Goal: Task Accomplishment & Management: Use online tool/utility

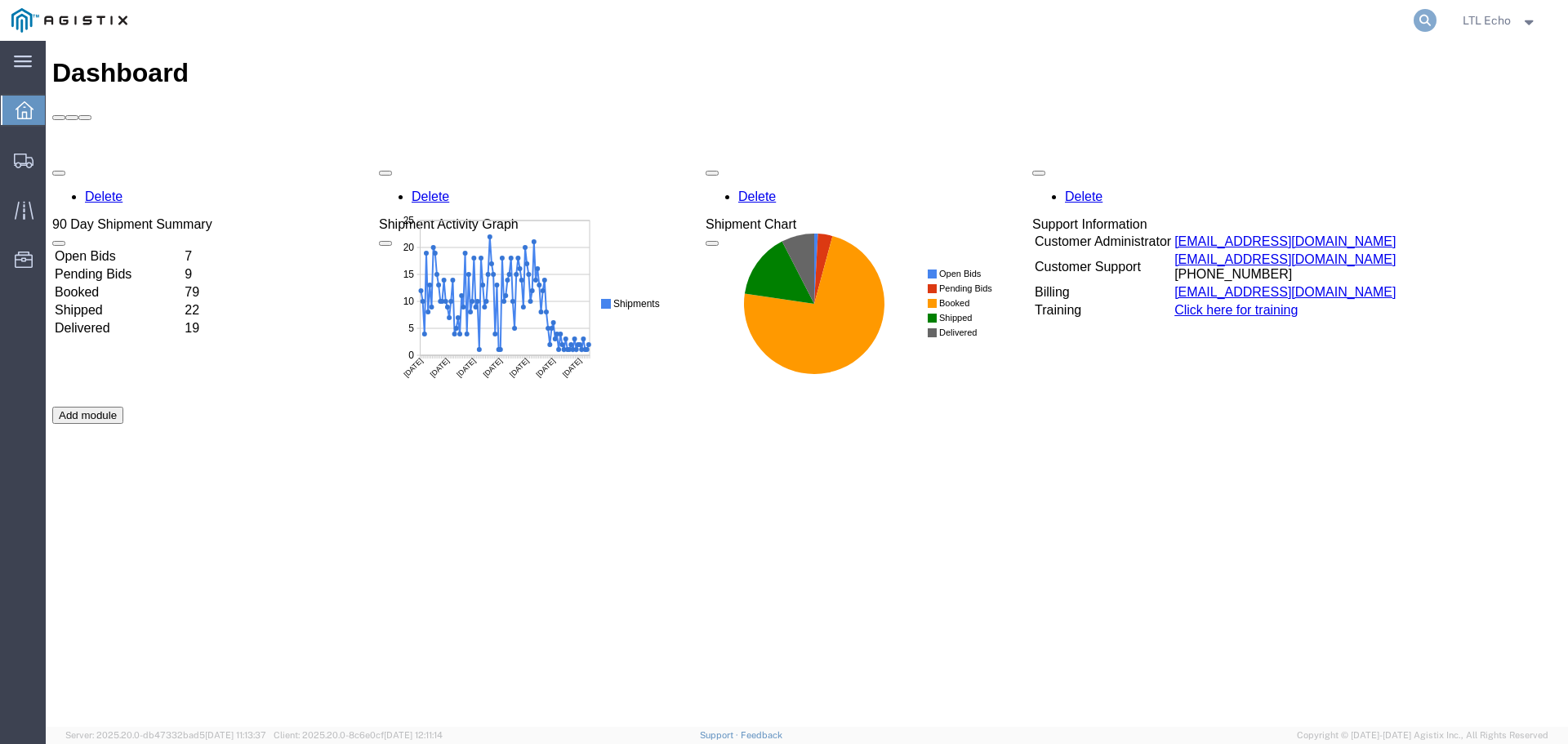
click at [1418, 13] on icon at bounding box center [1426, 21] width 23 height 23
click at [1224, 22] on input "search" at bounding box center [1165, 21] width 496 height 39
paste input "57011737"
type input "57011737"
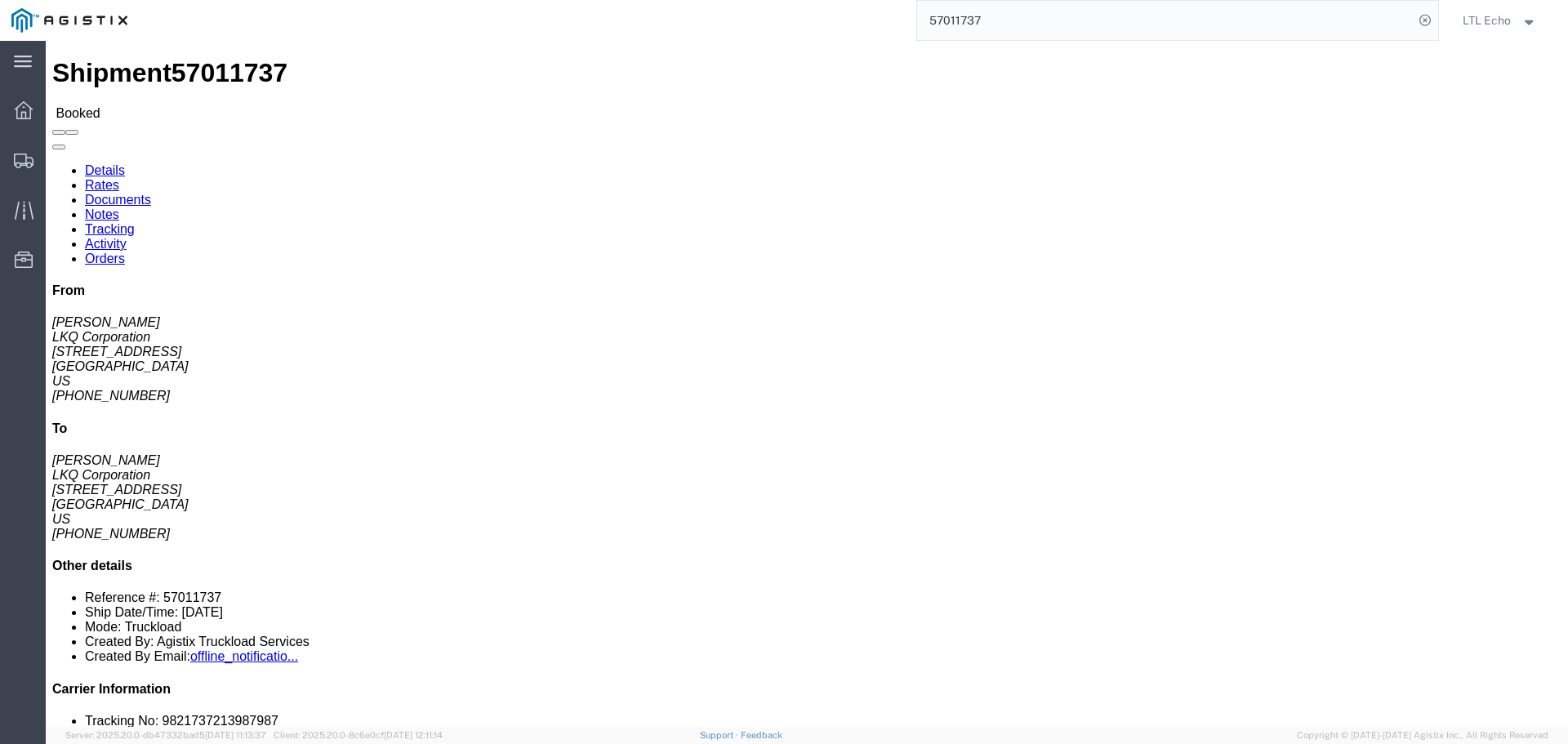
click link "Tracking"
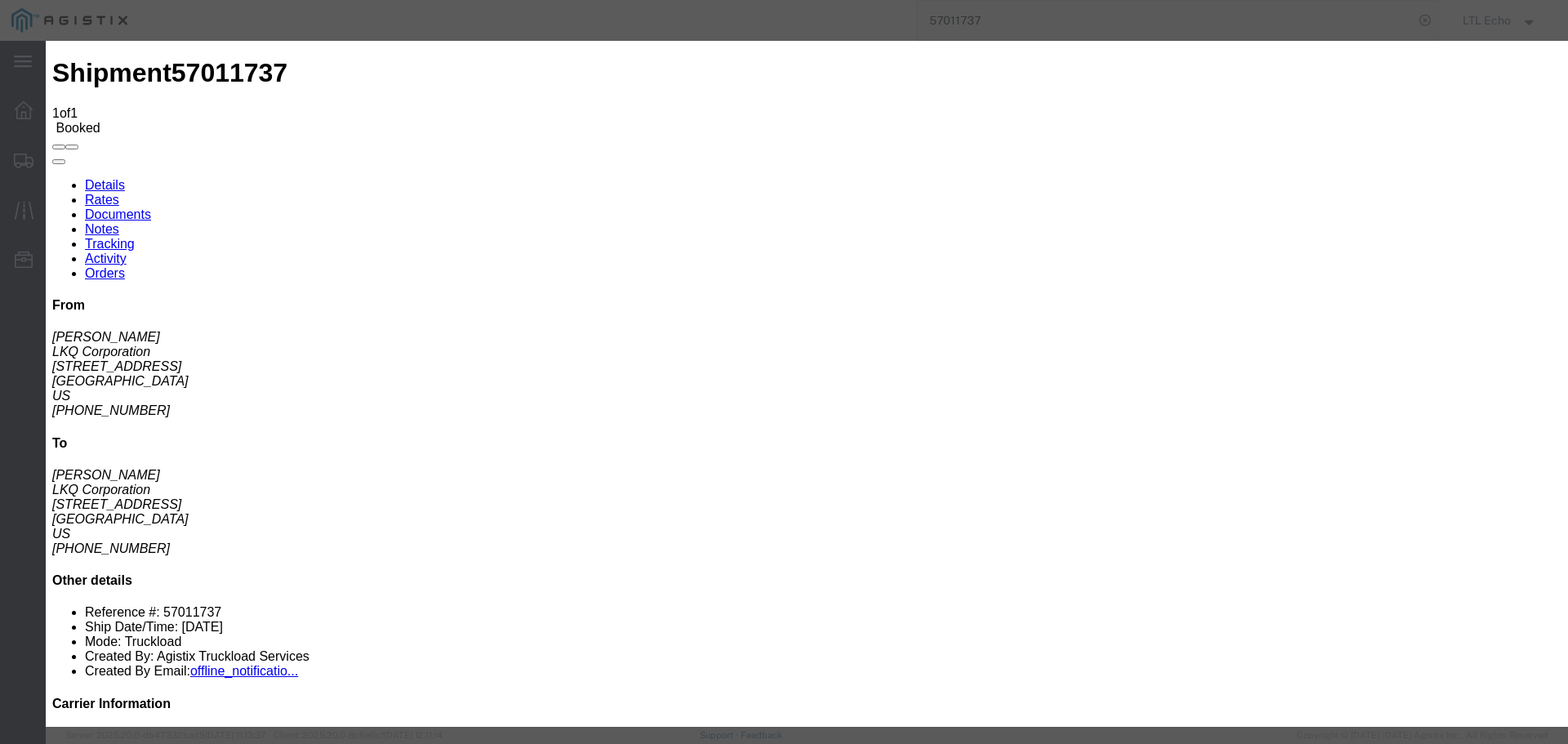
type input "[DATE]"
type input "7:00 AM"
select select "PICKEDUP"
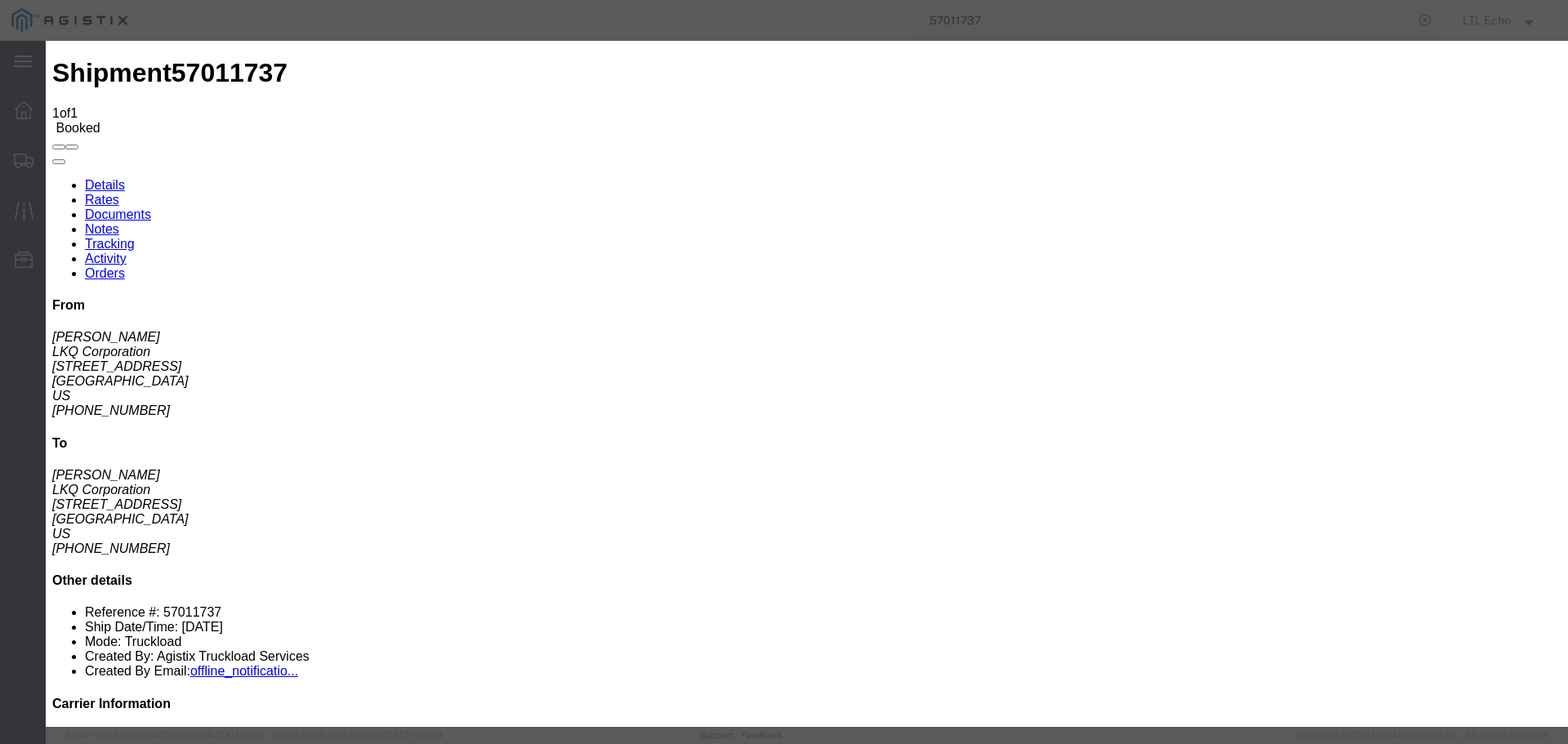
type input "[DATE]"
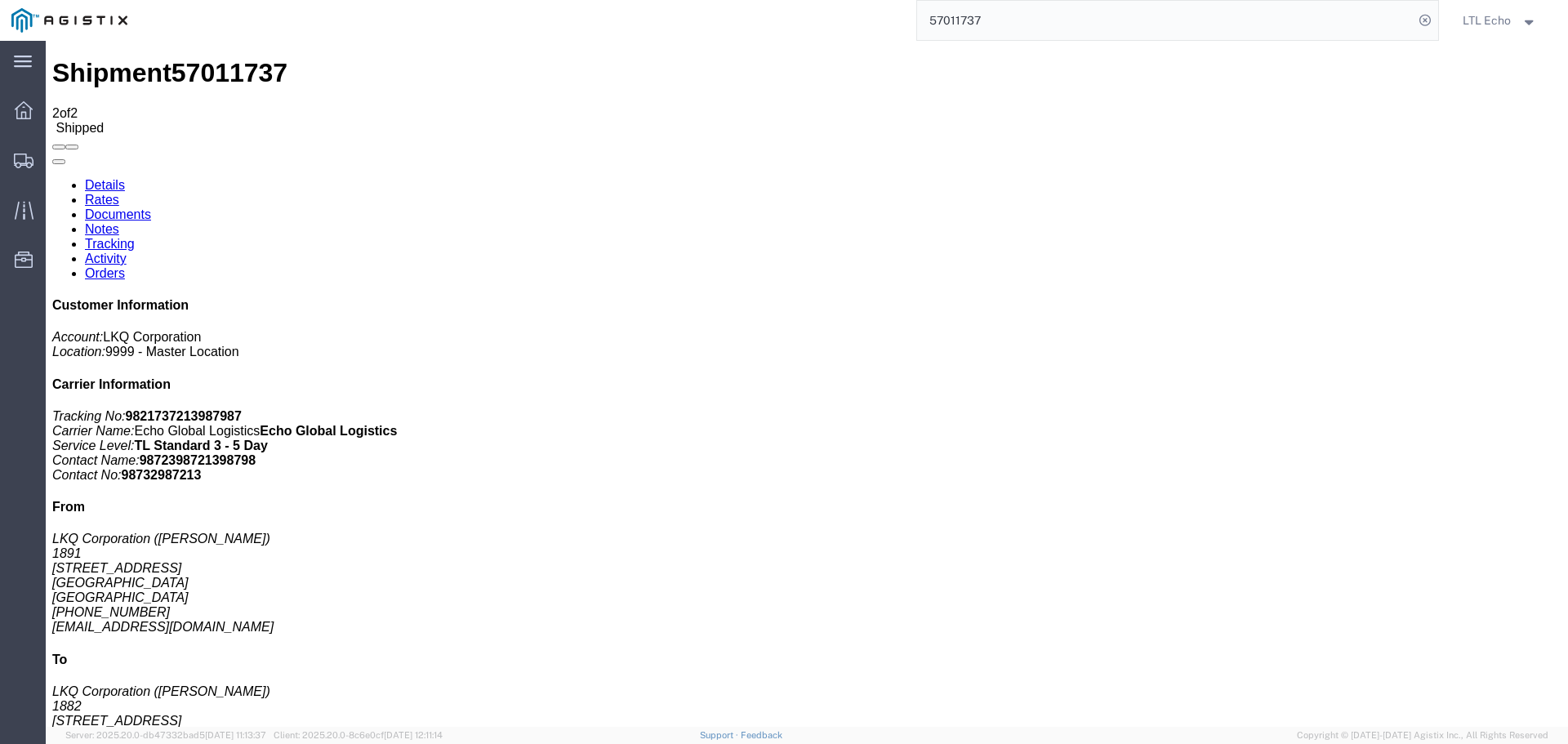
click at [947, 19] on input "57011737" at bounding box center [1165, 21] width 496 height 39
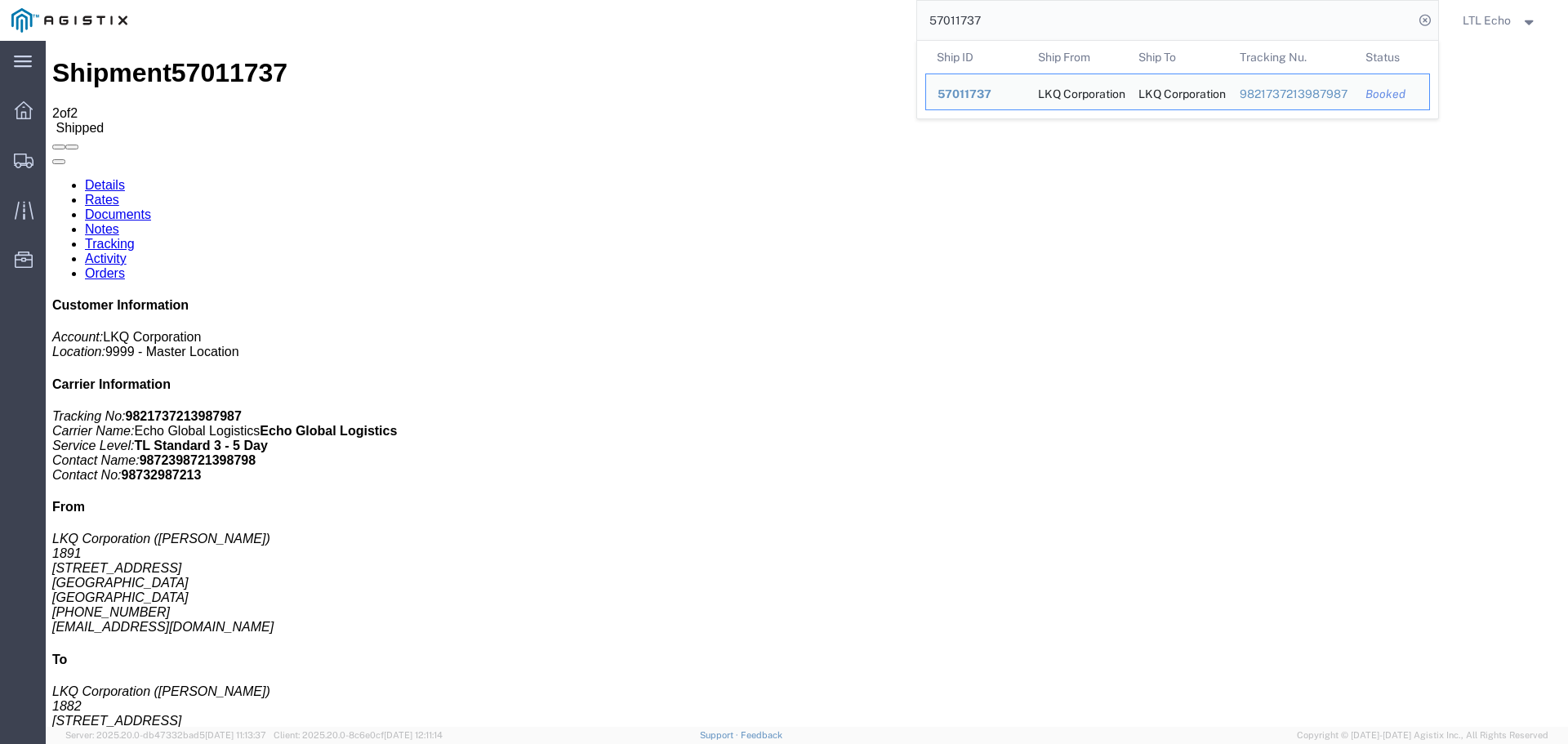
click at [947, 19] on input "57011737" at bounding box center [1165, 21] width 496 height 39
paste input "6968463"
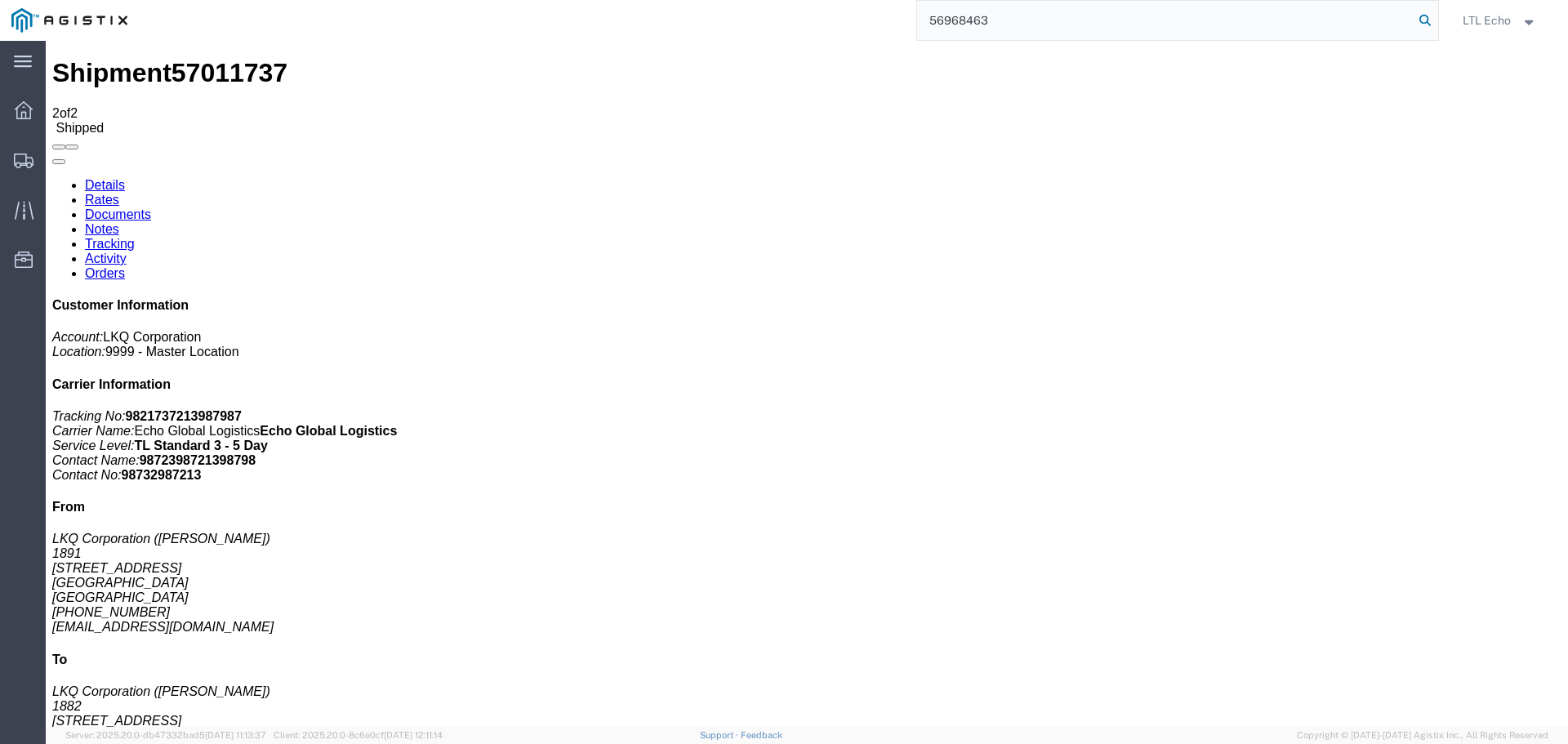
type input "56968463"
click at [1432, 17] on icon at bounding box center [1426, 21] width 23 height 23
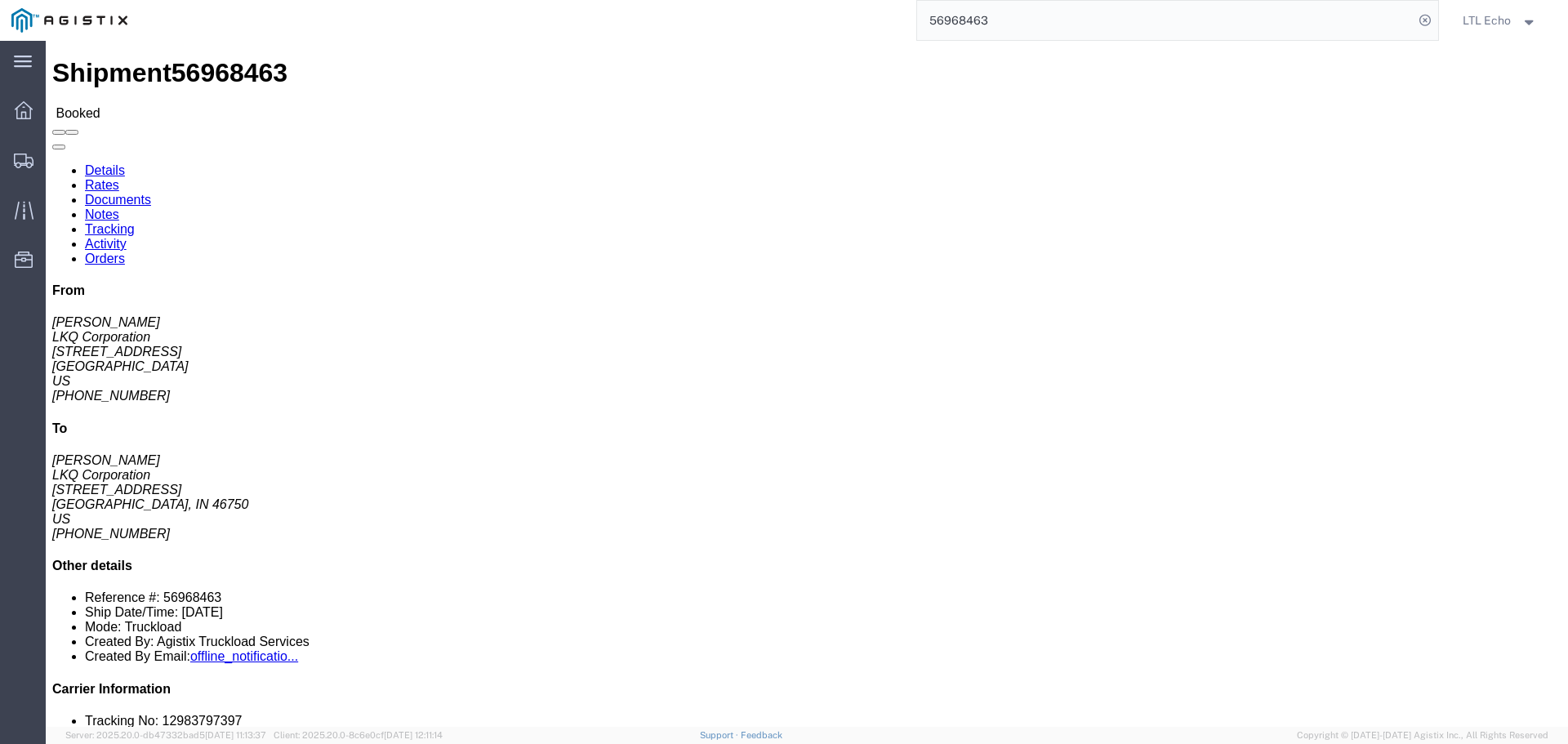
click link "Tracking"
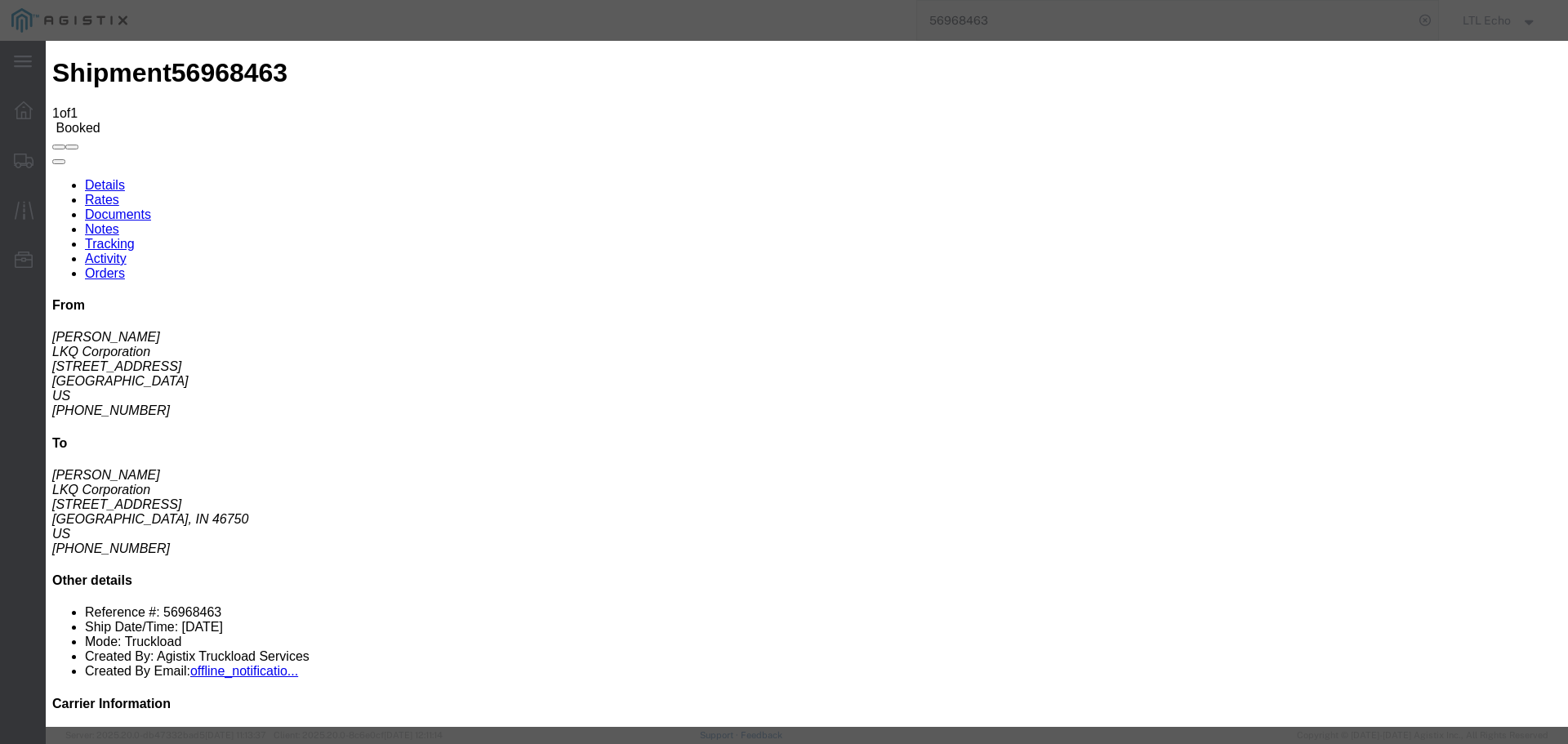
type input "[DATE]"
type input "7:00 AM"
select select "ARVPULOC"
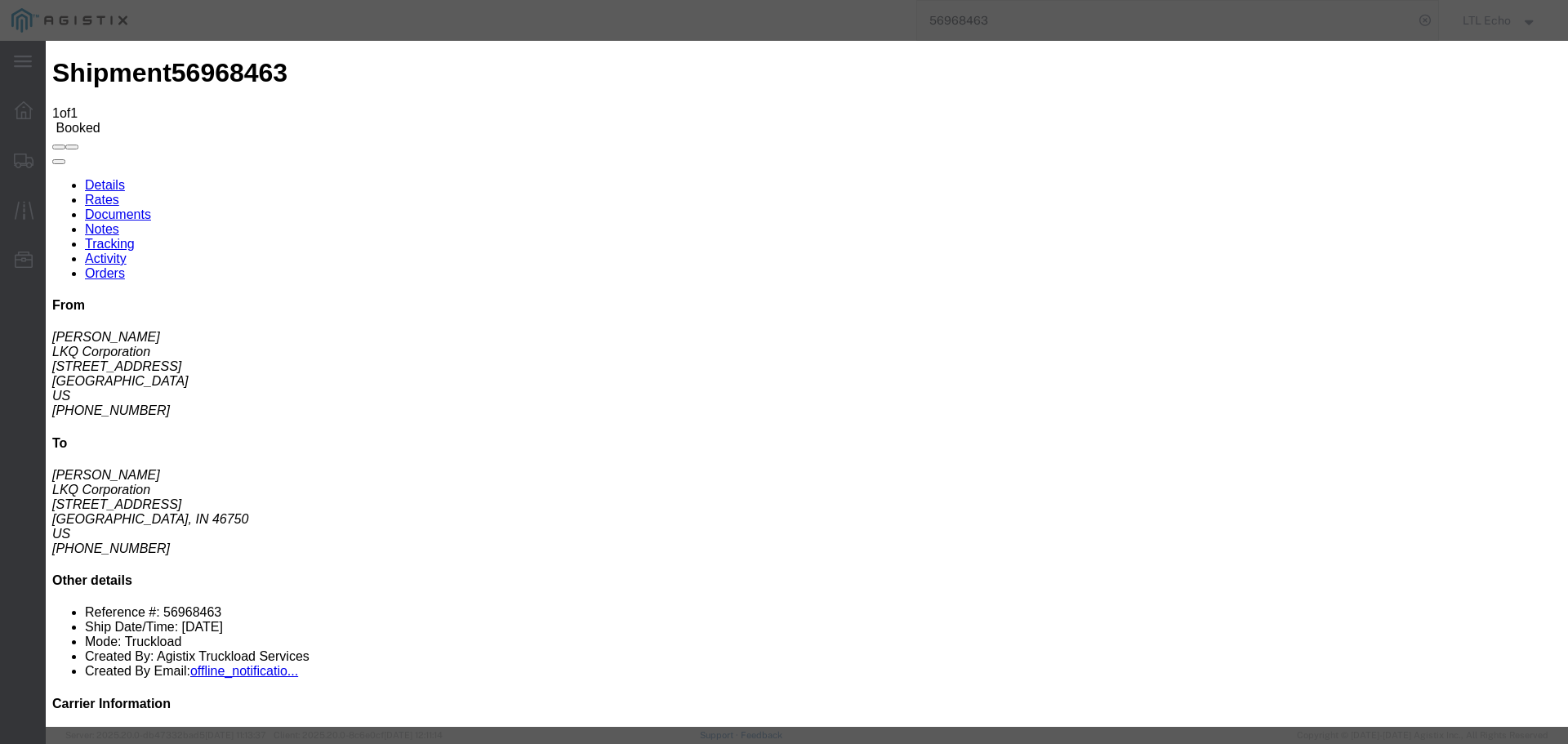
type input "[DATE]"
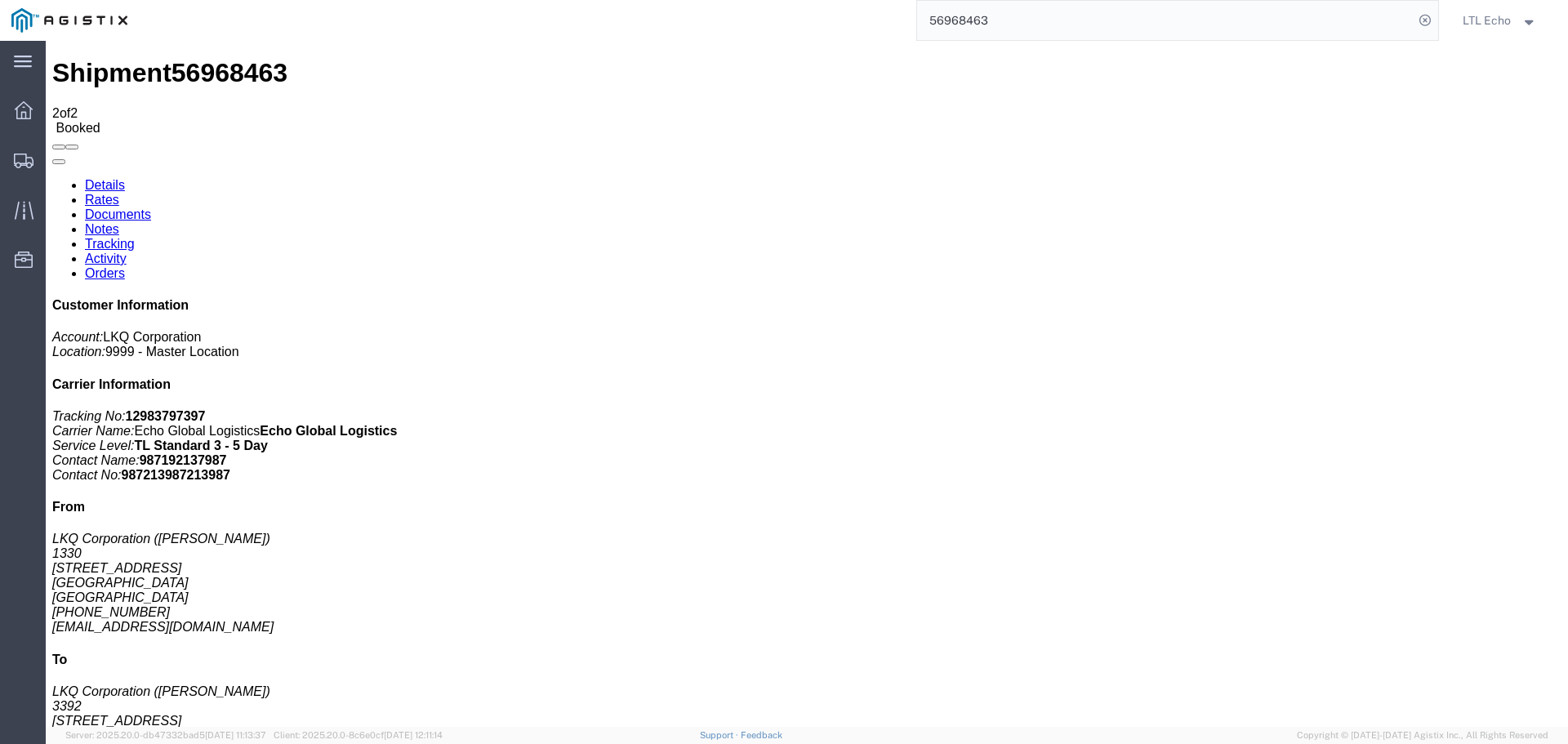
click at [936, 21] on input "56968463" at bounding box center [1165, 21] width 496 height 39
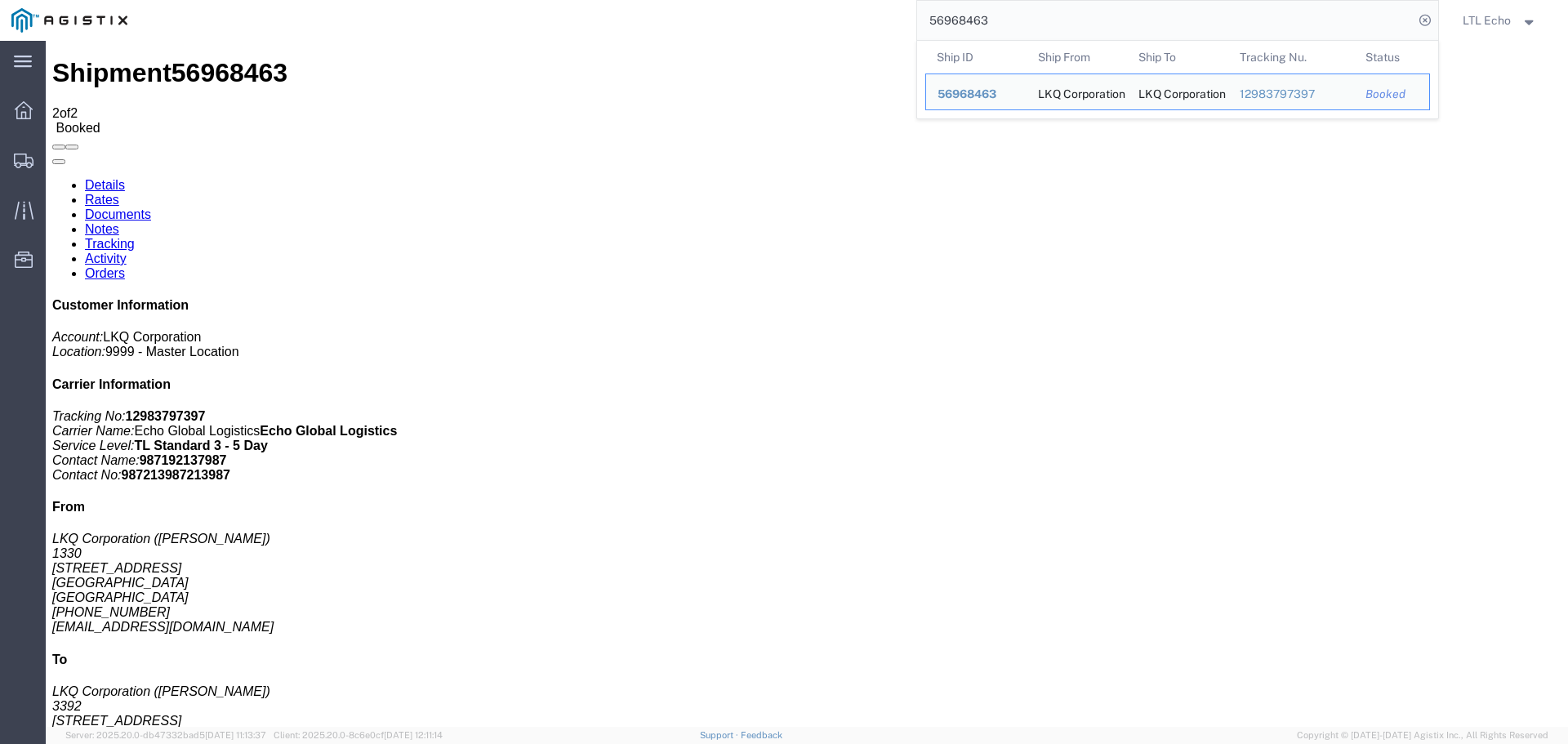
click at [936, 21] on input "56968463" at bounding box center [1165, 21] width 496 height 39
paste input "9740"
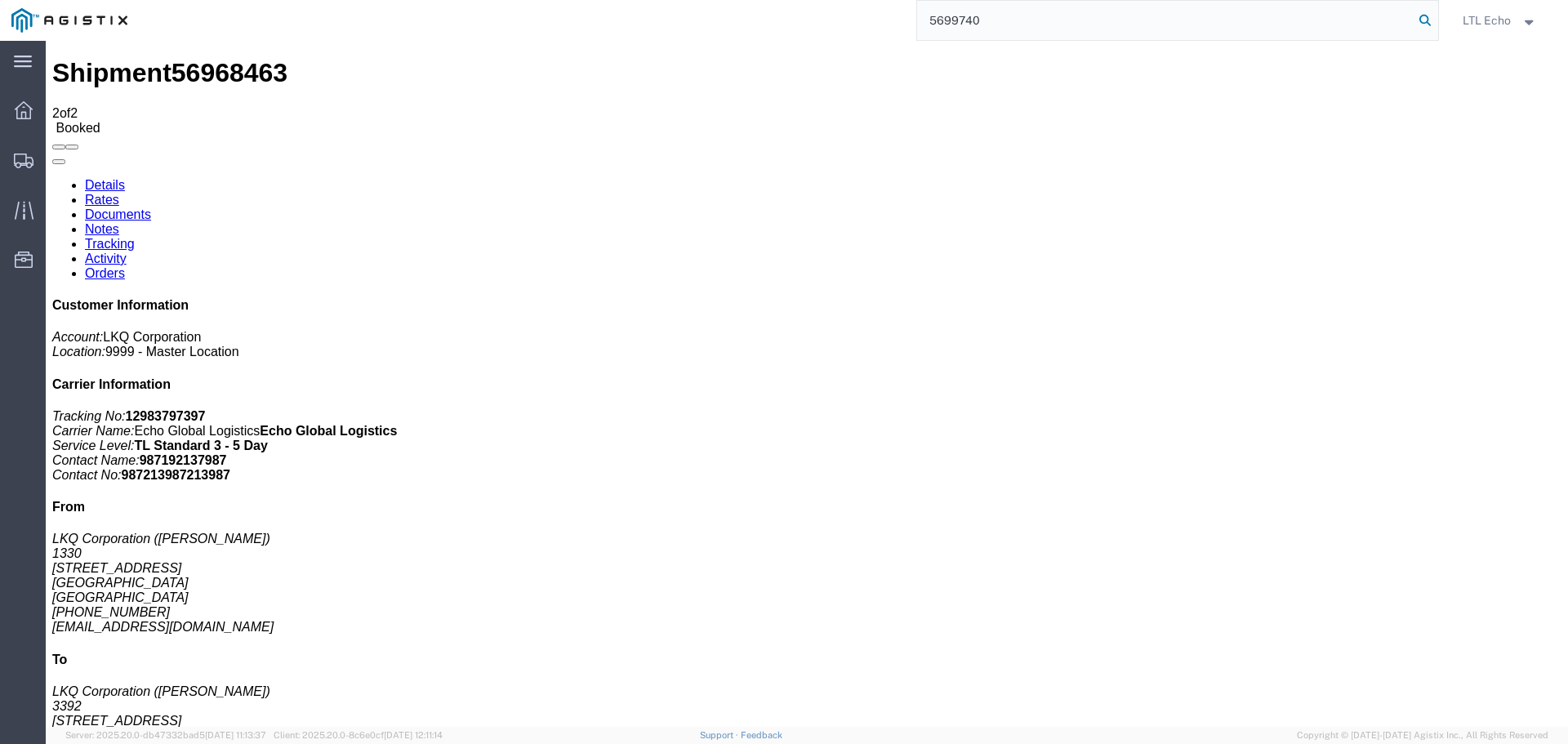
click at [1422, 23] on icon at bounding box center [1426, 21] width 23 height 23
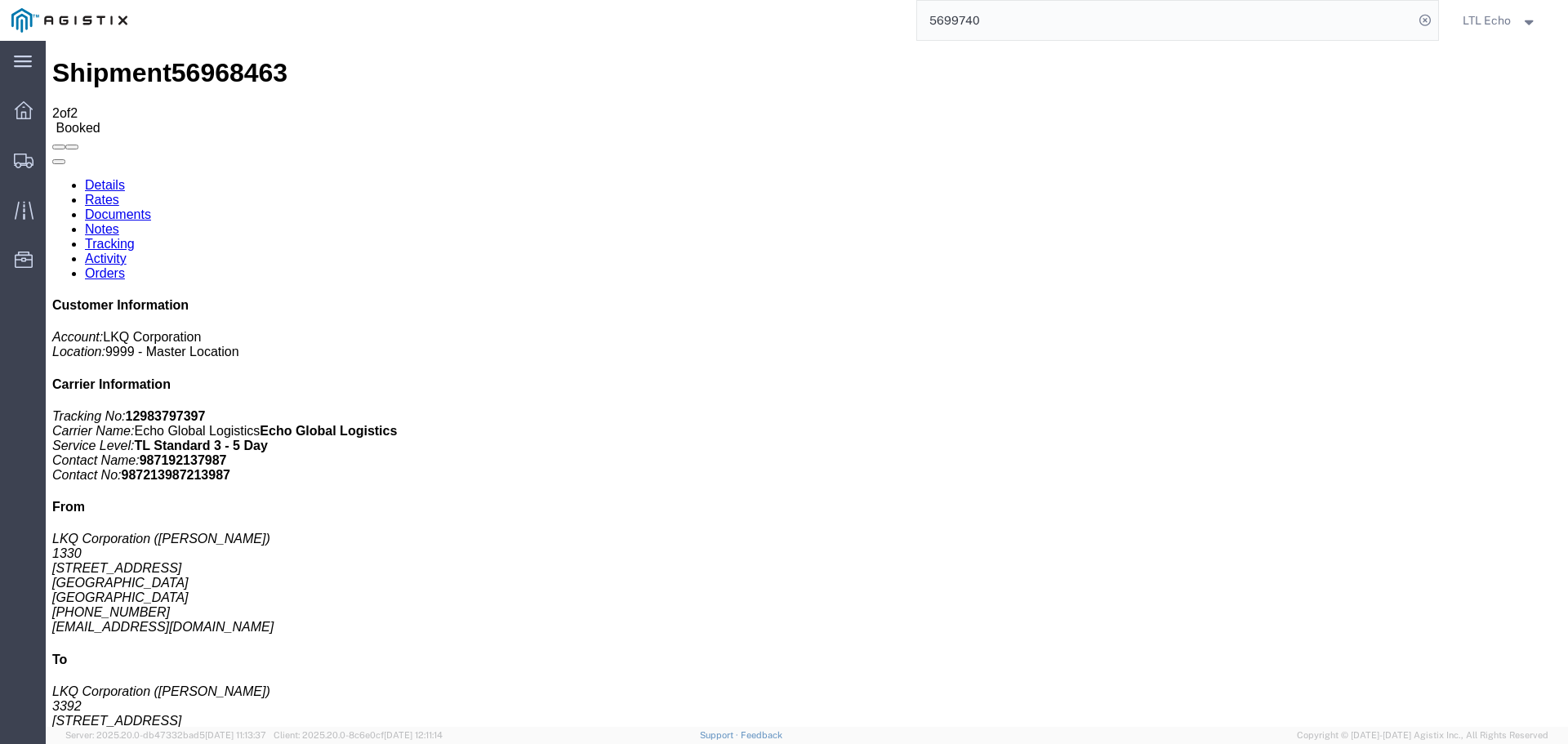
click at [930, 17] on input "5699740" at bounding box center [1165, 21] width 496 height 39
type input "57025813"
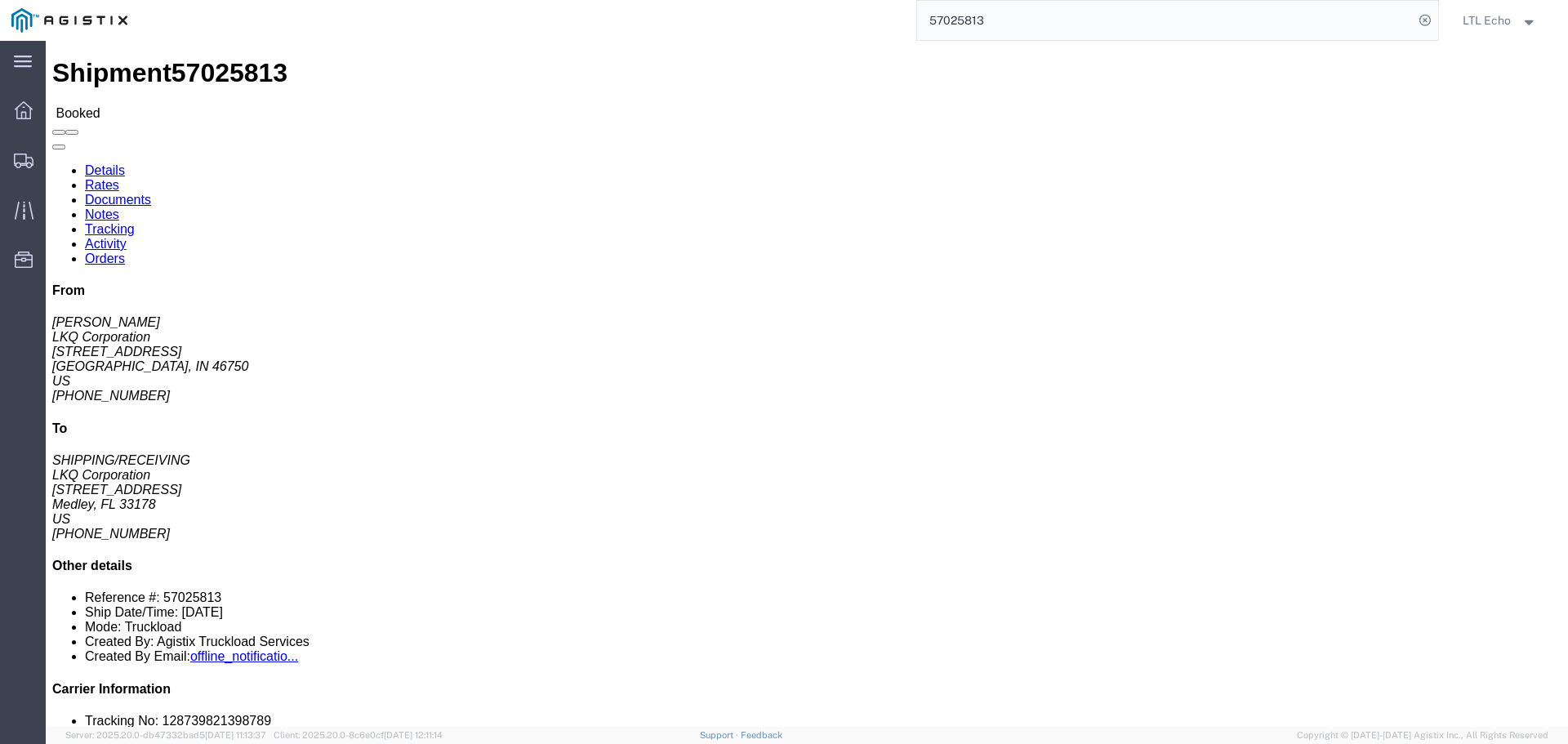
click link "Tracking"
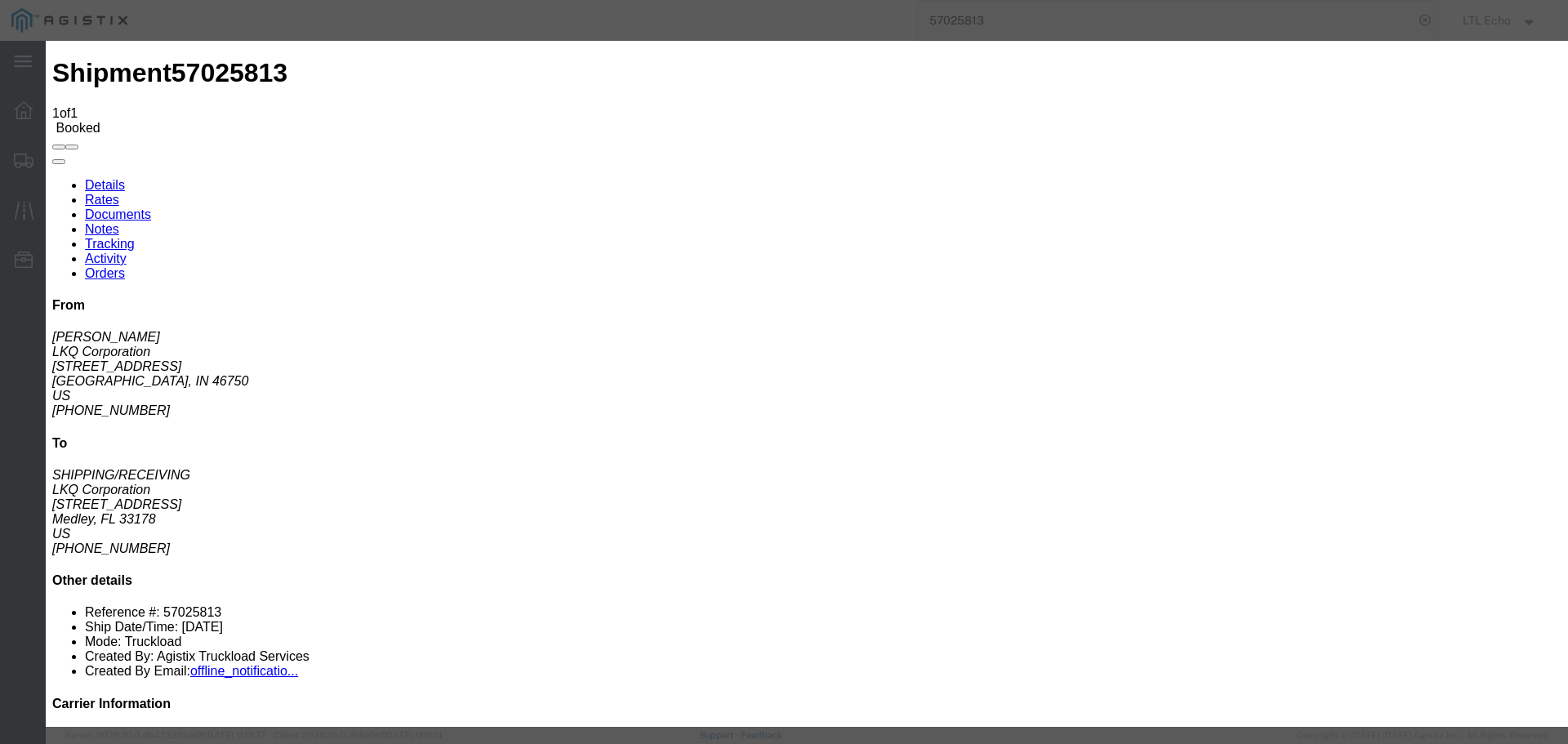
type input "[DATE]"
type input "7:00 AM"
select select "PICKEDUP"
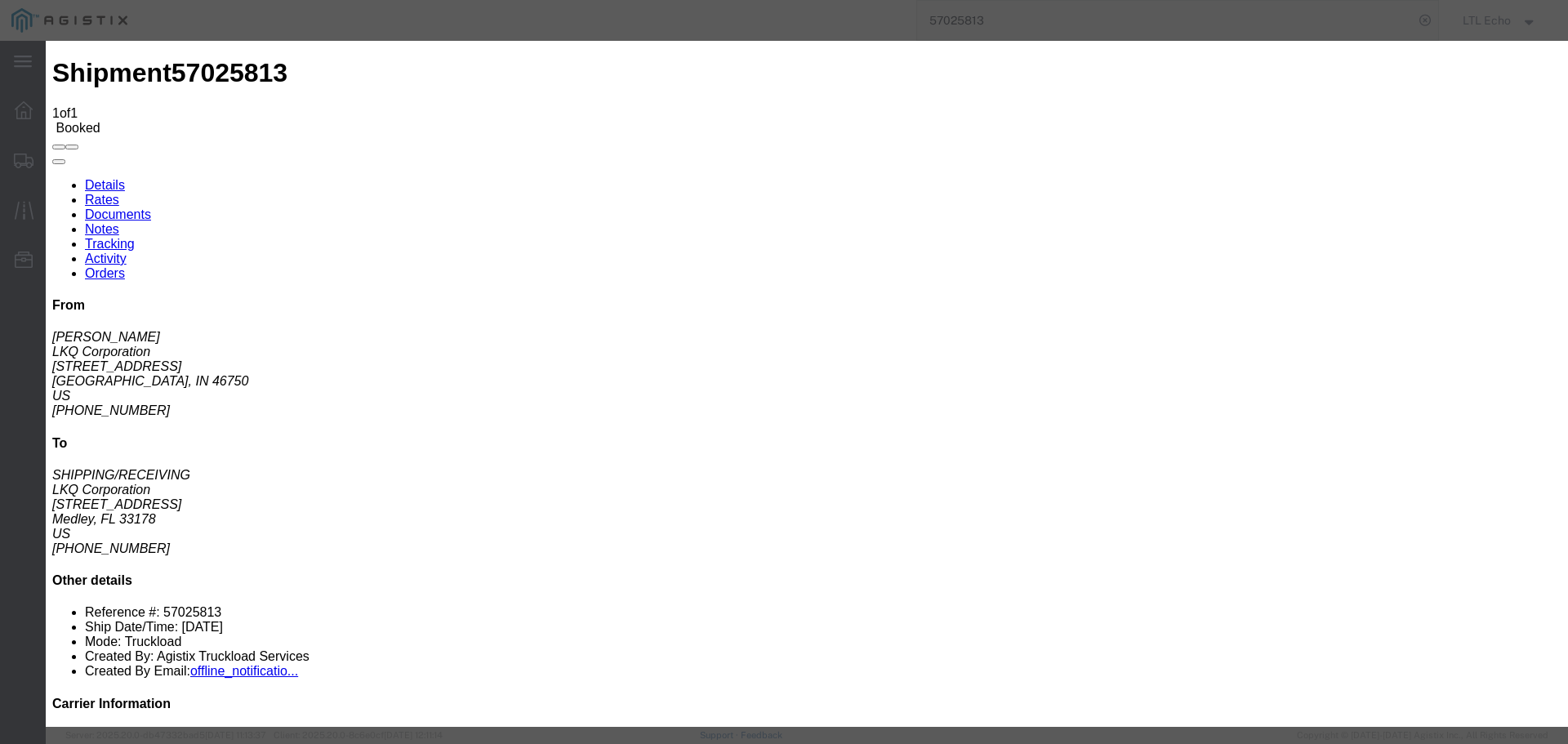
type input "[DATE]"
